Goal: Task Accomplishment & Management: Manage account settings

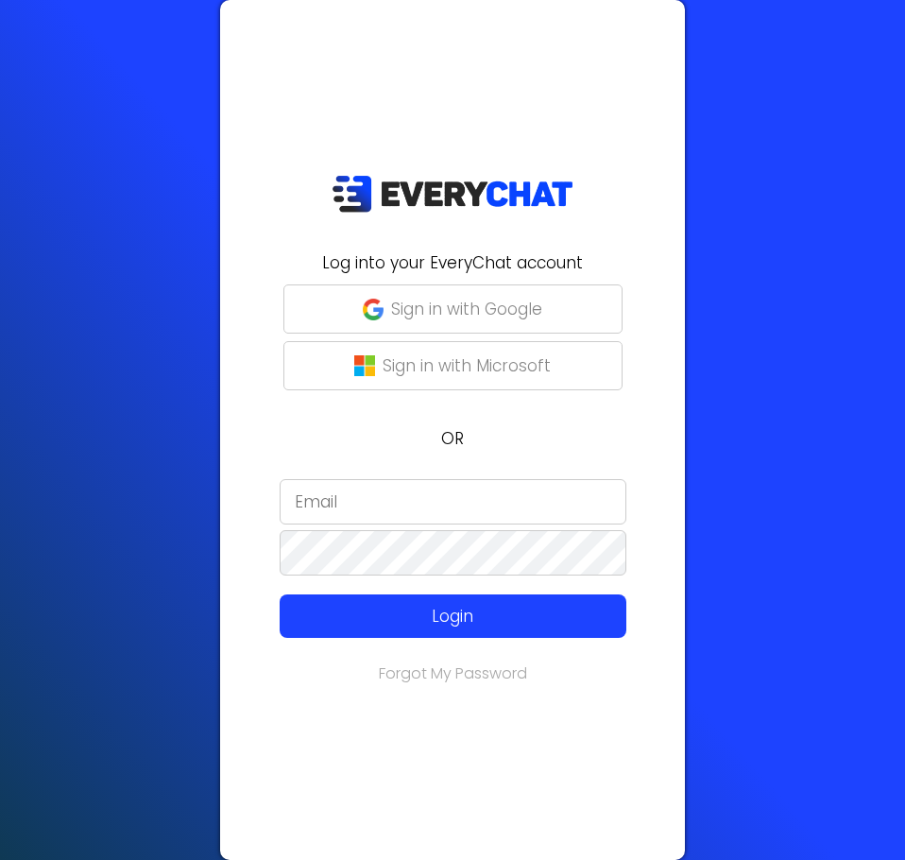
click at [392, 499] on input "email" at bounding box center [453, 501] width 347 height 45
click at [391, 498] on input "email" at bounding box center [453, 501] width 347 height 45
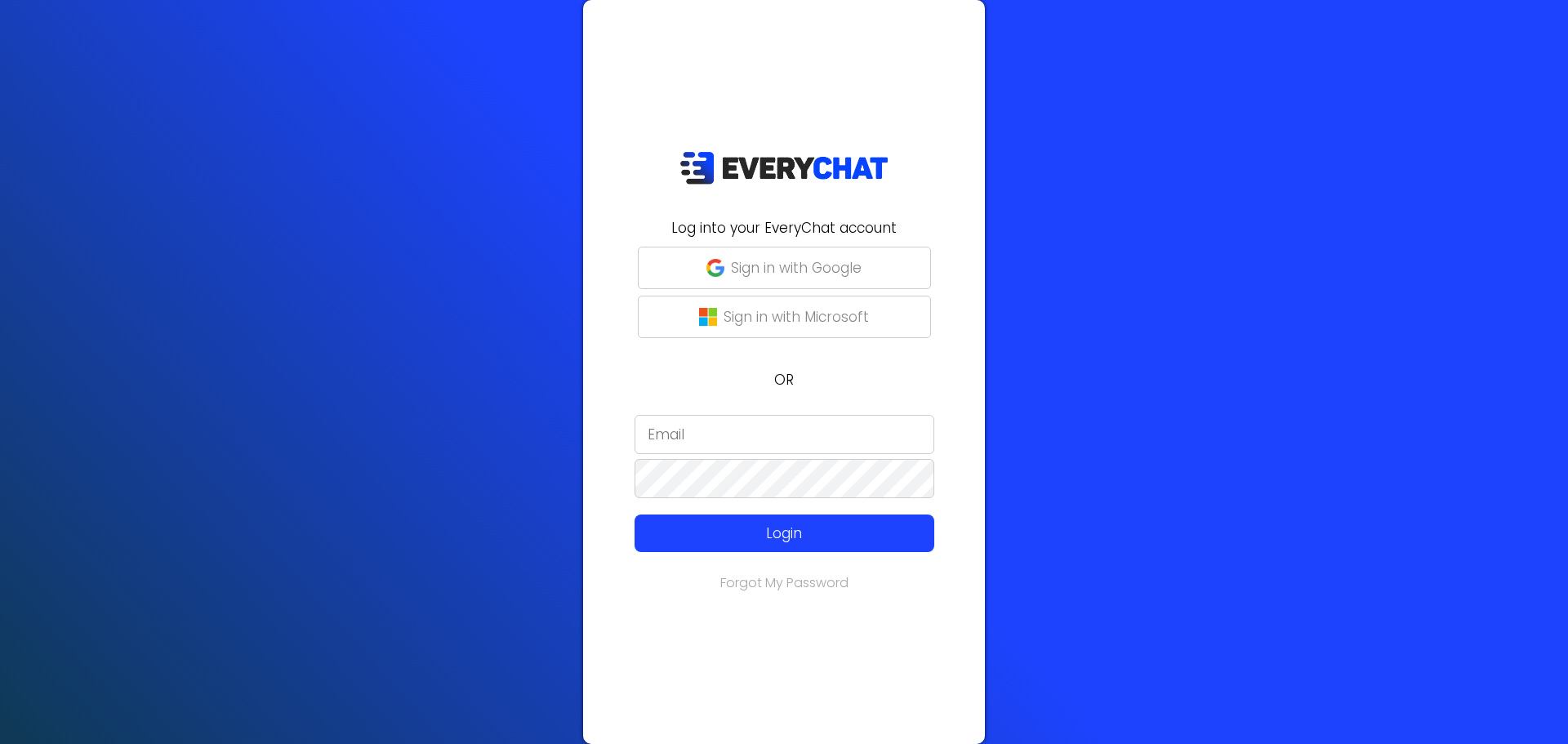
click at [803, 457] on form "Login" at bounding box center [784, 483] width 382 height 137
click at [795, 412] on div "Log into your EveryChat account Sign in with Google Sign in with Microsoft OR L…" at bounding box center [783, 372] width 402 height 744
click at [789, 428] on input "email" at bounding box center [784, 434] width 300 height 39
drag, startPoint x: 789, startPoint y: 428, endPoint x: 736, endPoint y: 447, distance: 56.3
click at [736, 447] on input "email" at bounding box center [784, 434] width 300 height 39
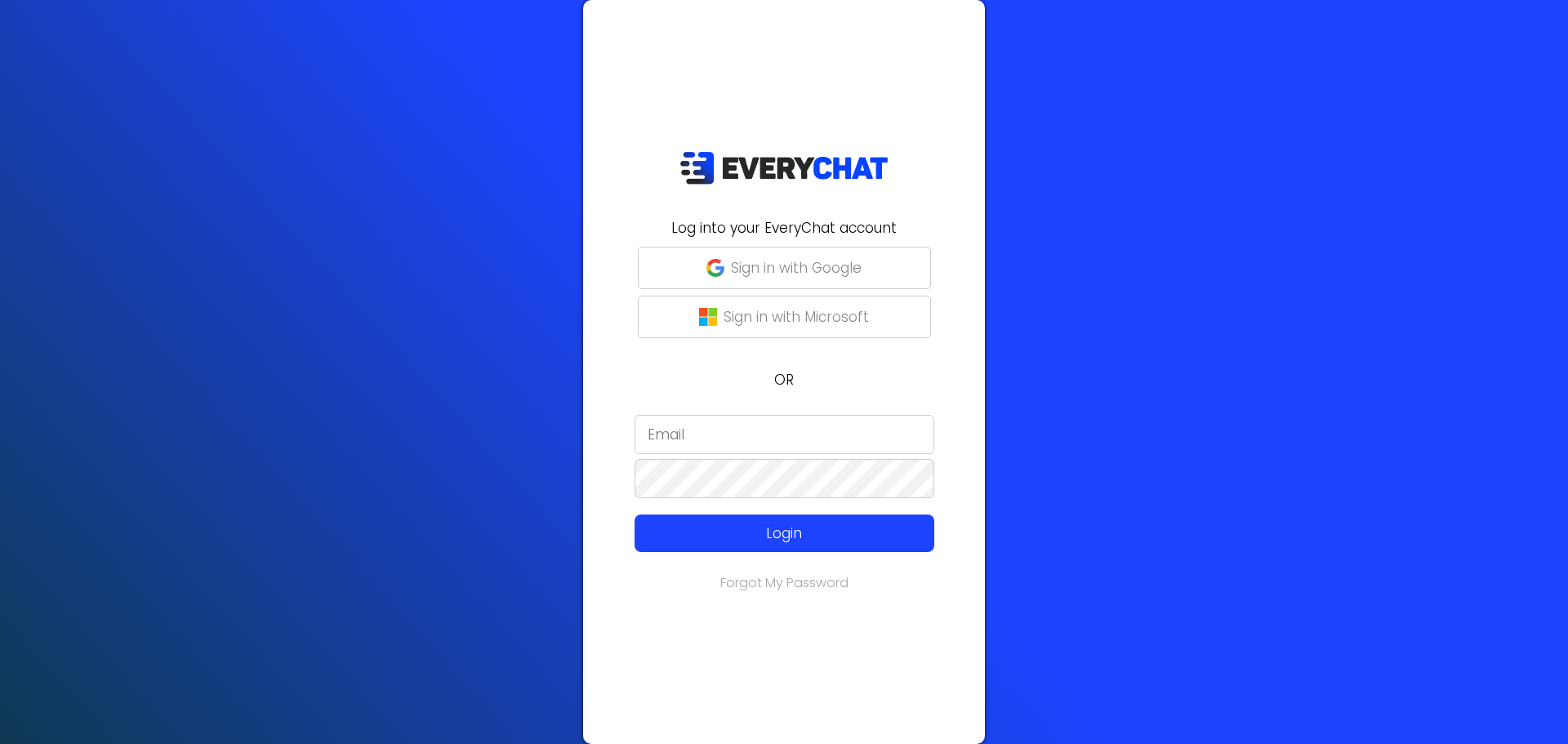
click at [730, 438] on input "email" at bounding box center [784, 434] width 300 height 39
click at [733, 431] on input "email" at bounding box center [784, 434] width 300 height 39
drag, startPoint x: 772, startPoint y: 431, endPoint x: 495, endPoint y: 424, distance: 277.1
click at [495, 424] on div "Log into your EveryChat account Sign in with Google Sign in with Microsoft OR t…" at bounding box center [784, 372] width 1568 height 744
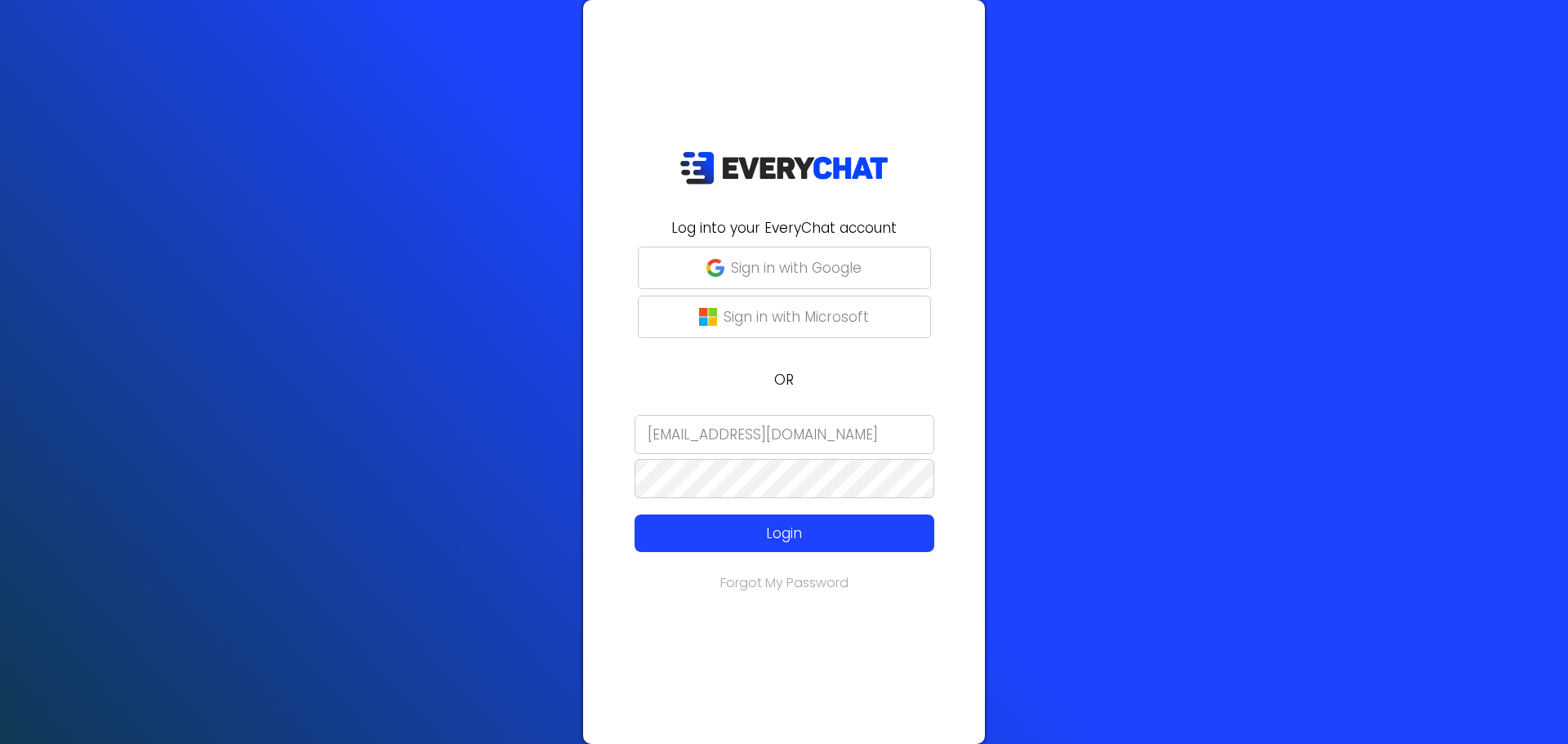
type input "[EMAIL_ADDRESS][DOMAIN_NAME]"
click at [700, 520] on button "Login" at bounding box center [784, 532] width 300 height 37
